Goal: Complete application form

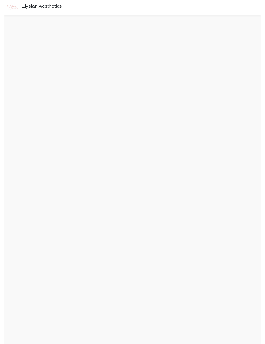
scroll to position [14, 0]
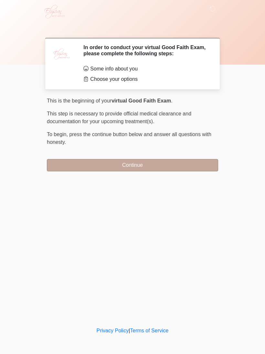
click at [164, 163] on button "Continue" at bounding box center [133, 165] width 172 height 12
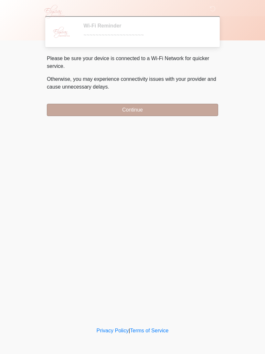
click at [103, 109] on button "Continue" at bounding box center [133, 110] width 172 height 12
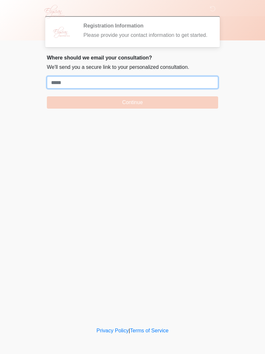
click at [94, 88] on input "Where should we email your treatment plan?" at bounding box center [133, 82] width 172 height 12
paste input "****"
type input "*"
paste input "**********"
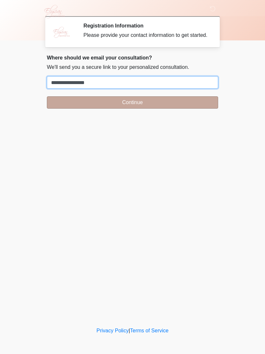
type input "**********"
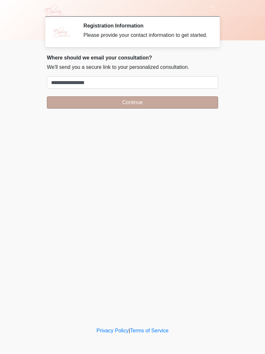
click at [175, 109] on button "Continue" at bounding box center [133, 102] width 172 height 12
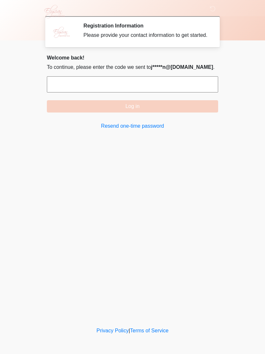
click at [74, 89] on input "text" at bounding box center [133, 84] width 172 height 16
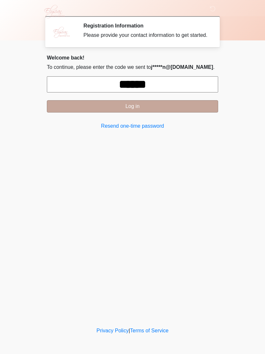
type input "******"
click at [173, 113] on button "Log in" at bounding box center [133, 106] width 172 height 12
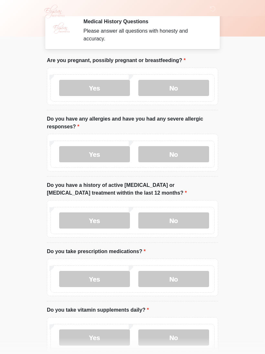
scroll to position [5, 0]
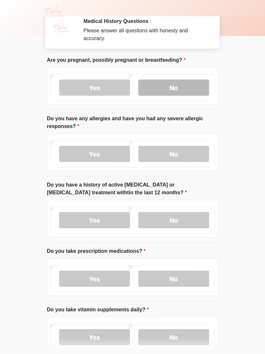
click at [160, 90] on label "No" at bounding box center [174, 88] width 71 height 16
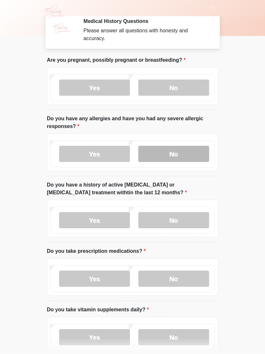
click at [157, 158] on label "No" at bounding box center [174, 154] width 71 height 16
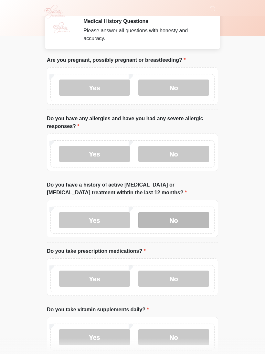
click at [157, 222] on label "No" at bounding box center [174, 220] width 71 height 16
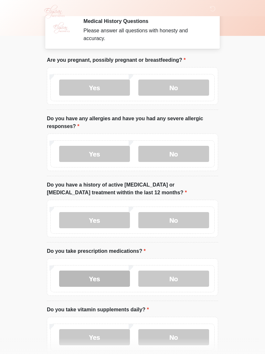
click at [87, 279] on label "Yes" at bounding box center [94, 279] width 71 height 16
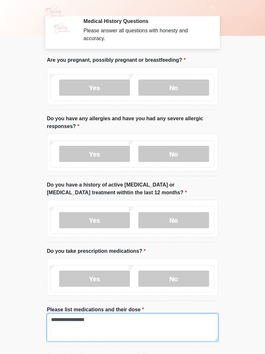
type textarea "**********"
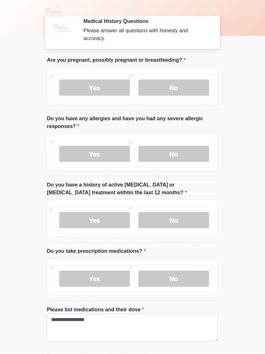
click at [241, 286] on body "‎ ‎ ‎ ‎ Medical History Questions Please answer all questions with honesty and …" at bounding box center [132, 172] width 265 height 354
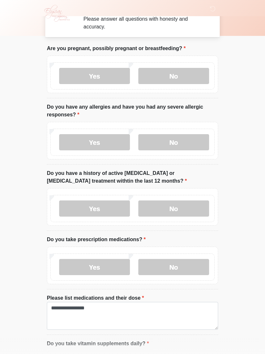
scroll to position [39, 0]
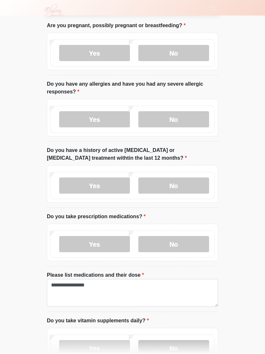
click at [169, 346] on label "No" at bounding box center [174, 349] width 71 height 16
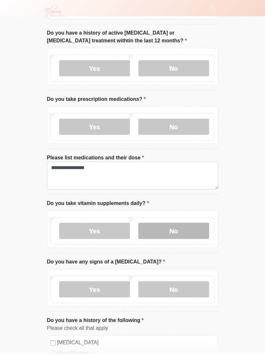
scroll to position [157, 0]
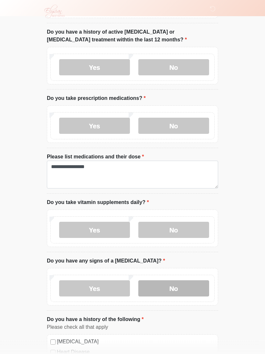
click at [154, 290] on label "No" at bounding box center [174, 289] width 71 height 16
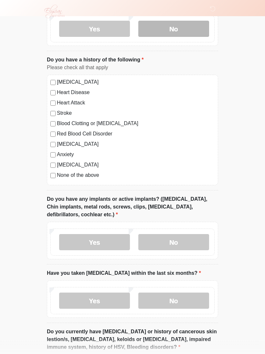
scroll to position [417, 0]
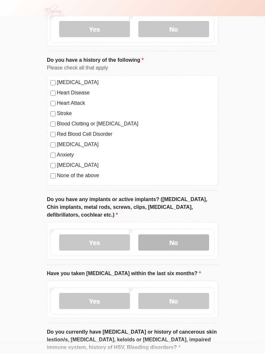
click at [161, 241] on label "No" at bounding box center [174, 243] width 71 height 16
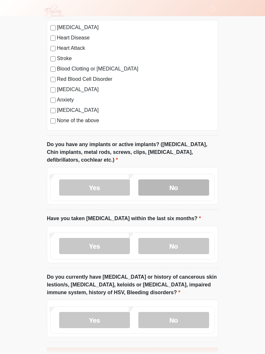
scroll to position [477, 0]
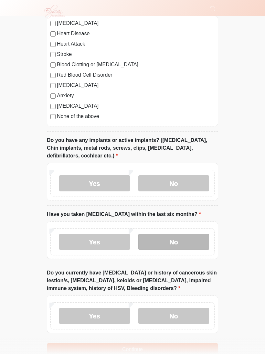
click at [164, 240] on label "No" at bounding box center [174, 242] width 71 height 16
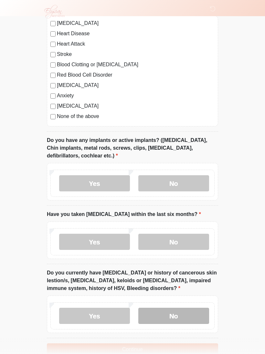
click at [168, 315] on label "No" at bounding box center [174, 316] width 71 height 16
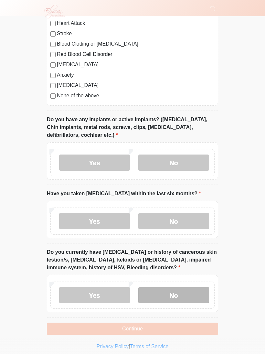
scroll to position [500, 0]
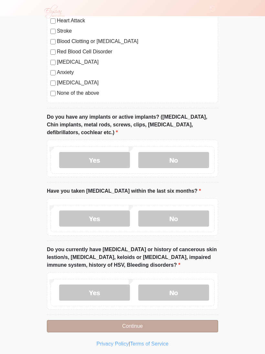
click at [119, 329] on button "Continue" at bounding box center [133, 326] width 172 height 12
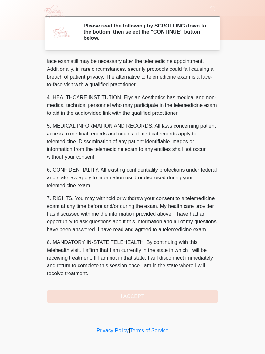
scroll to position [151, 0]
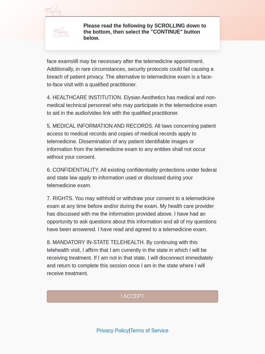
click at [116, 299] on button "I ACCEPT" at bounding box center [133, 297] width 172 height 12
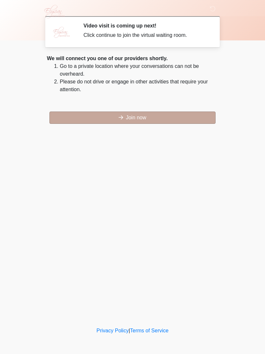
click at [130, 120] on button "Join now" at bounding box center [133, 118] width 166 height 12
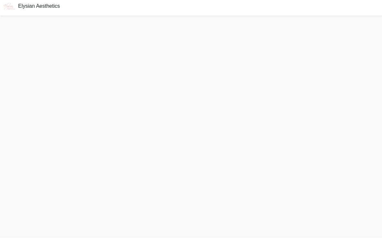
scroll to position [14, 0]
